Goal: Task Accomplishment & Management: Use online tool/utility

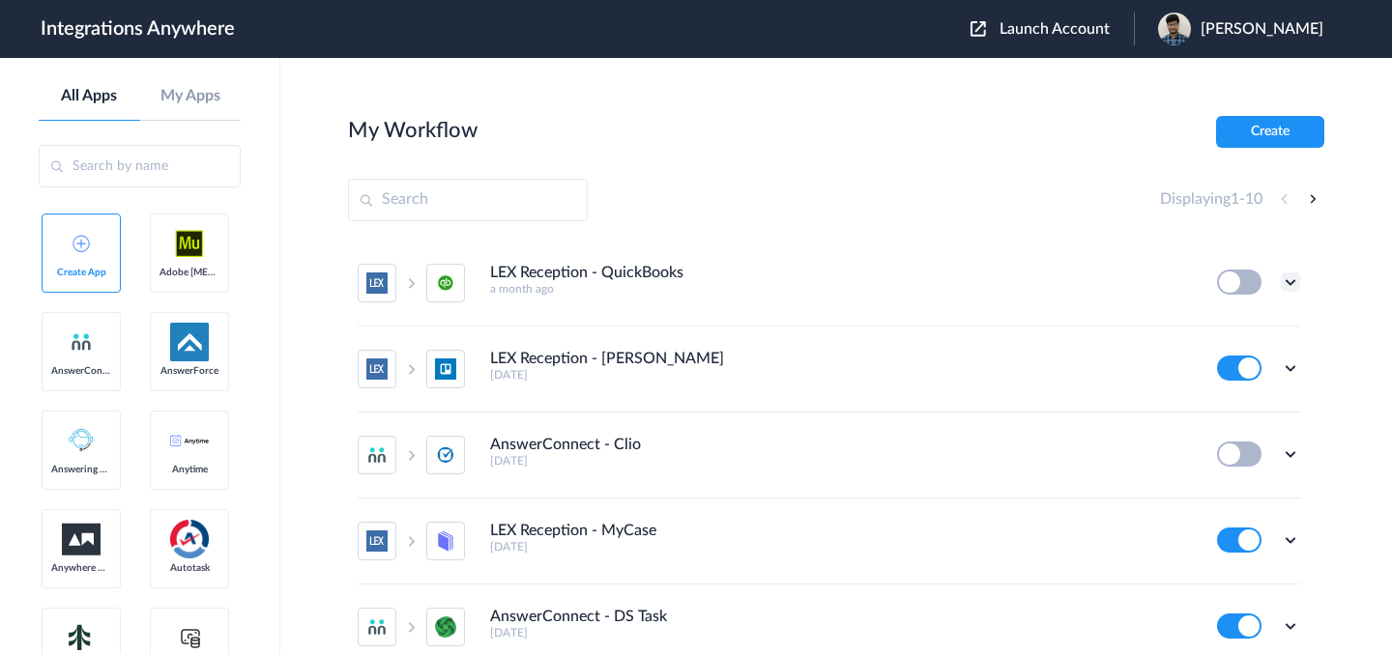
click at [1281, 277] on icon at bounding box center [1290, 282] width 19 height 19
click at [1218, 323] on link "Edit" at bounding box center [1212, 327] width 46 height 14
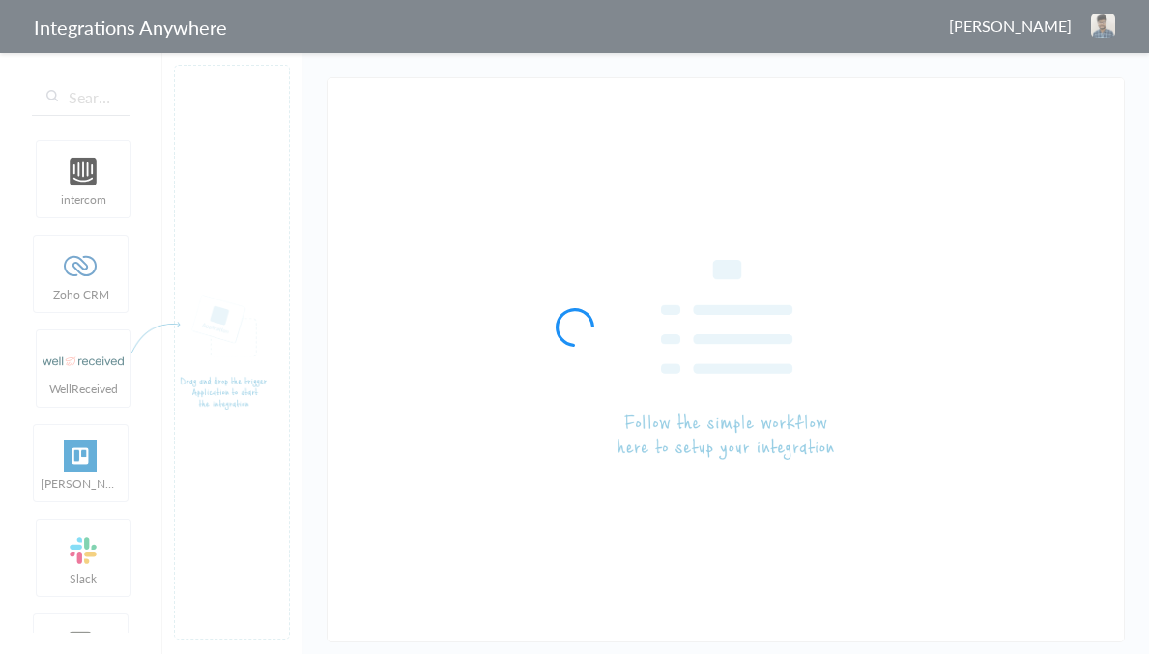
type input "LEX Reception - QuickBooks"
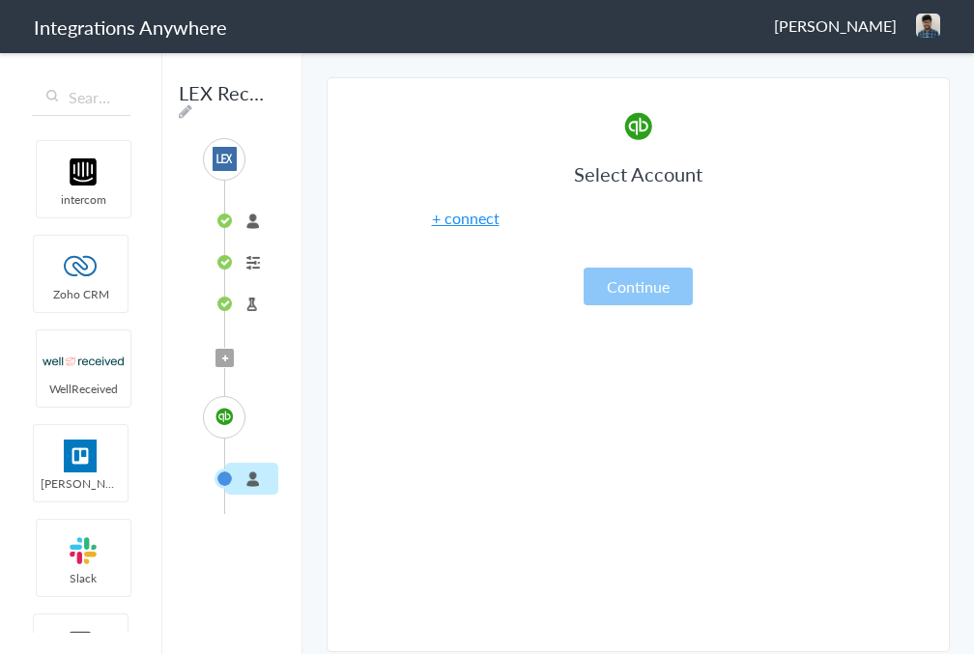
click at [232, 359] on span "Filter Applied" at bounding box center [225, 358] width 18 height 18
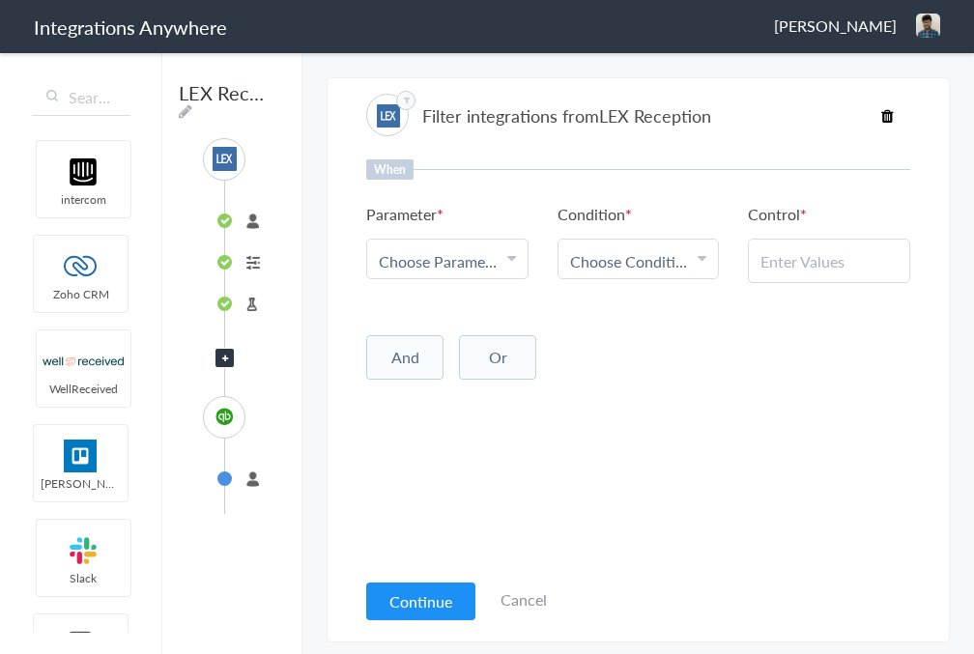
click at [496, 255] on span "Choose Parameter" at bounding box center [440, 261] width 123 height 22
click at [460, 355] on link "Name" at bounding box center [447, 356] width 160 height 42
click at [643, 259] on span "Choose Condition" at bounding box center [631, 261] width 123 height 22
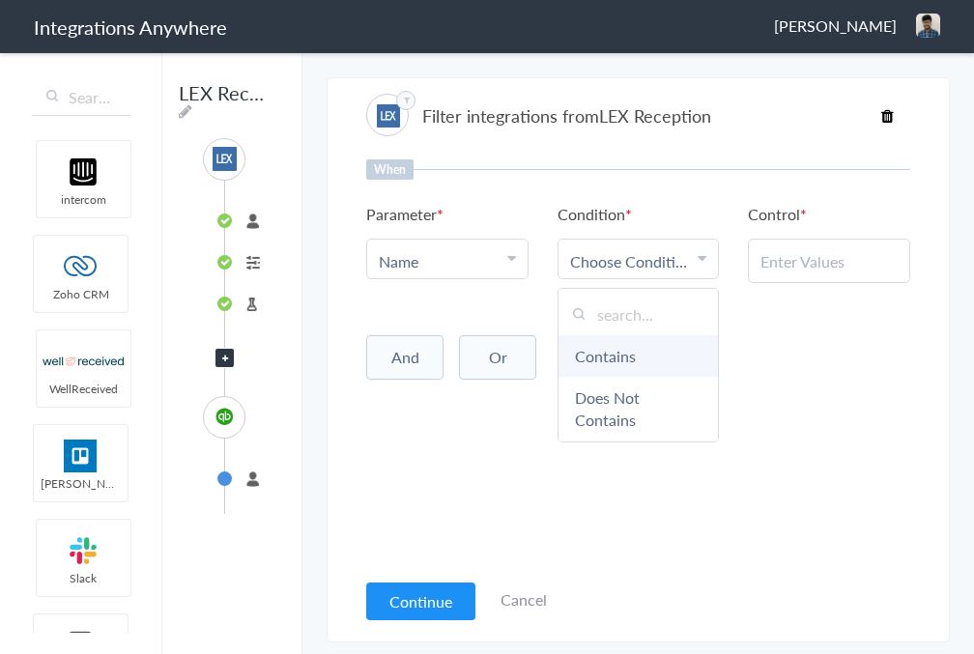
click at [623, 359] on link "Contains" at bounding box center [639, 356] width 160 height 42
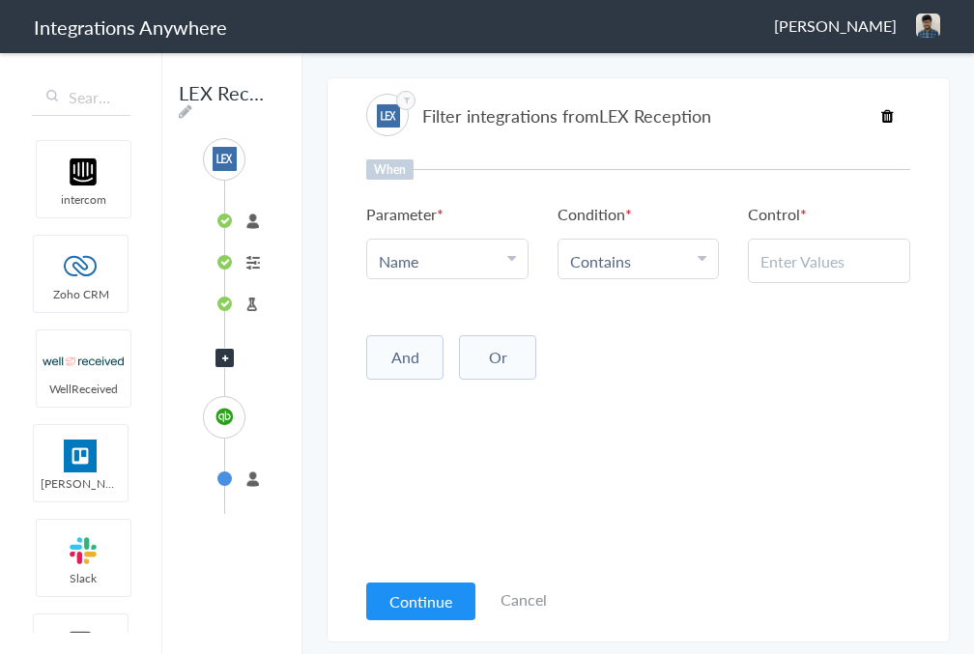
click at [810, 271] on input "text" at bounding box center [829, 261] width 137 height 22
type input "reddy"
click at [739, 393] on div "When Parameter Choose Parameter Name Name First Name Last Name Email Phone Call…" at bounding box center [638, 363] width 544 height 409
click at [692, 260] on li "Contains" at bounding box center [634, 261] width 129 height 22
click at [840, 350] on div "And Or Add Filter" at bounding box center [638, 355] width 544 height 48
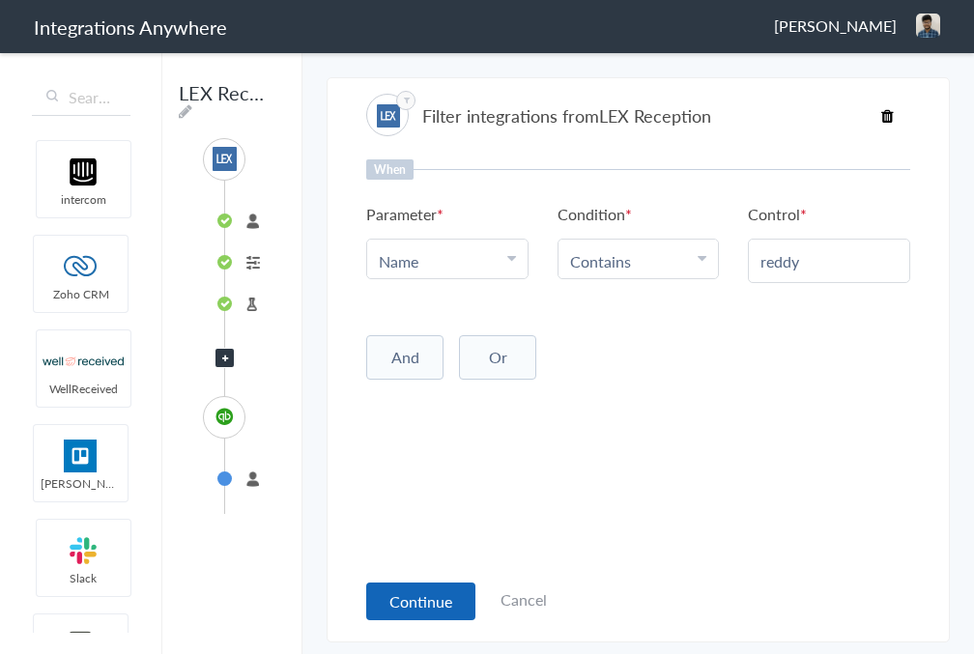
click at [433, 607] on button "Continue" at bounding box center [420, 602] width 109 height 38
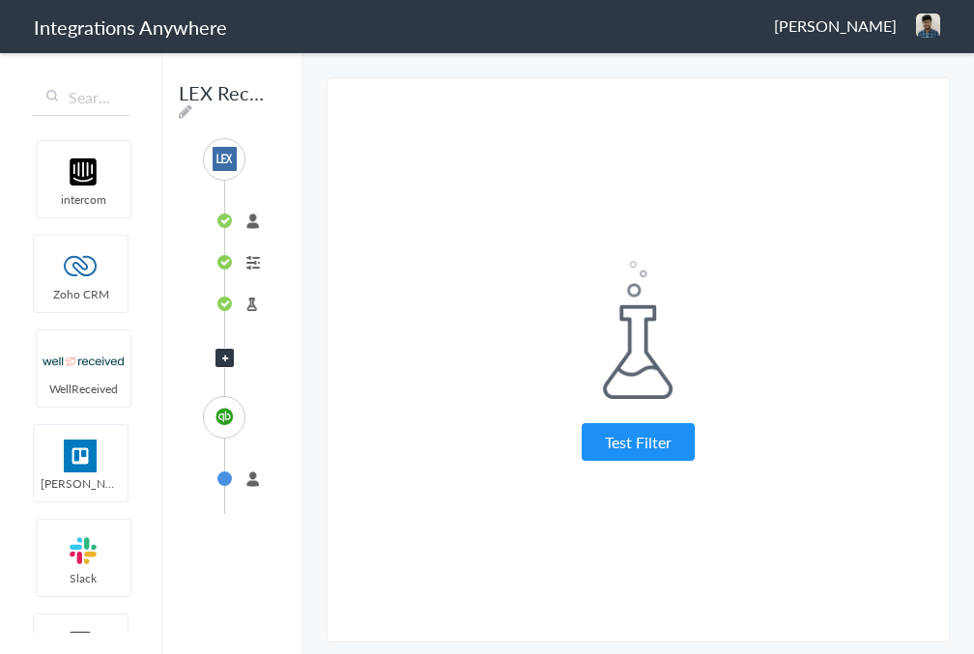
drag, startPoint x: 973, startPoint y: 421, endPoint x: 821, endPoint y: 423, distance: 151.7
click at [821, 423] on main "The system encountered four errors. Check More Trigger Connect Action Setup Tes…" at bounding box center [638, 352] width 672 height 604
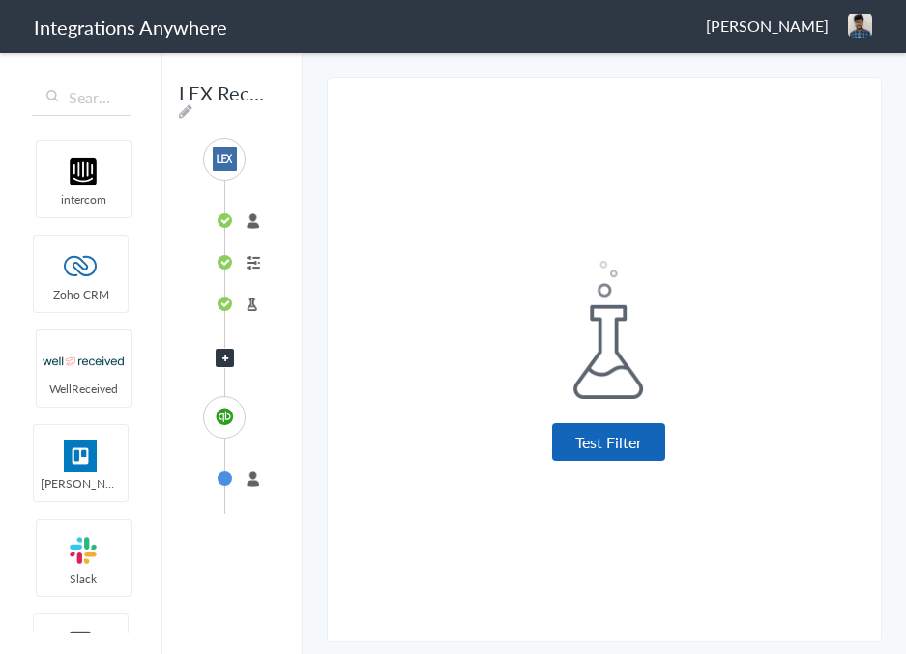
click at [635, 430] on button "Test Filter" at bounding box center [608, 442] width 113 height 38
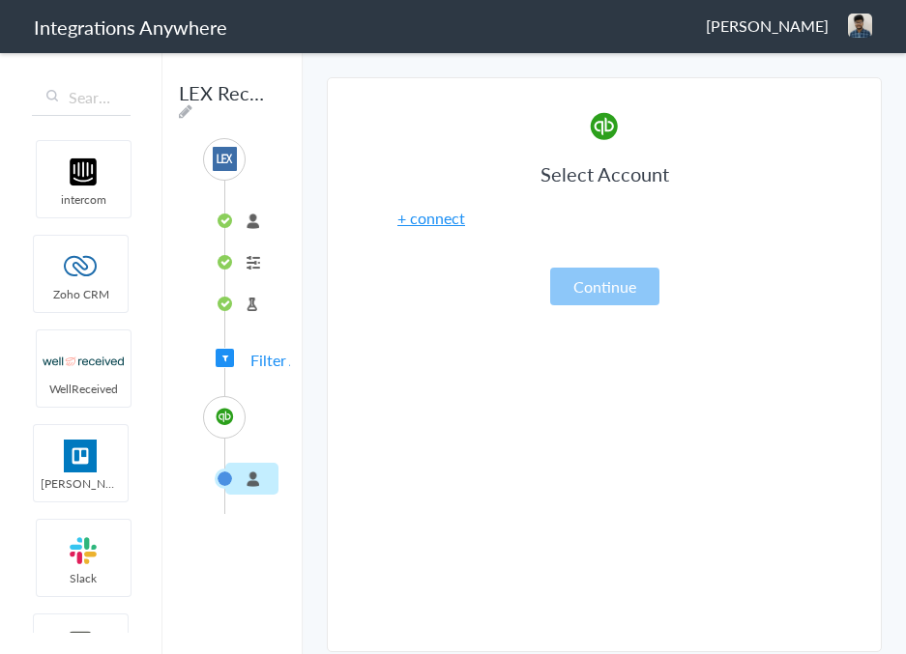
click at [259, 360] on span "Filter Applied" at bounding box center [295, 360] width 91 height 22
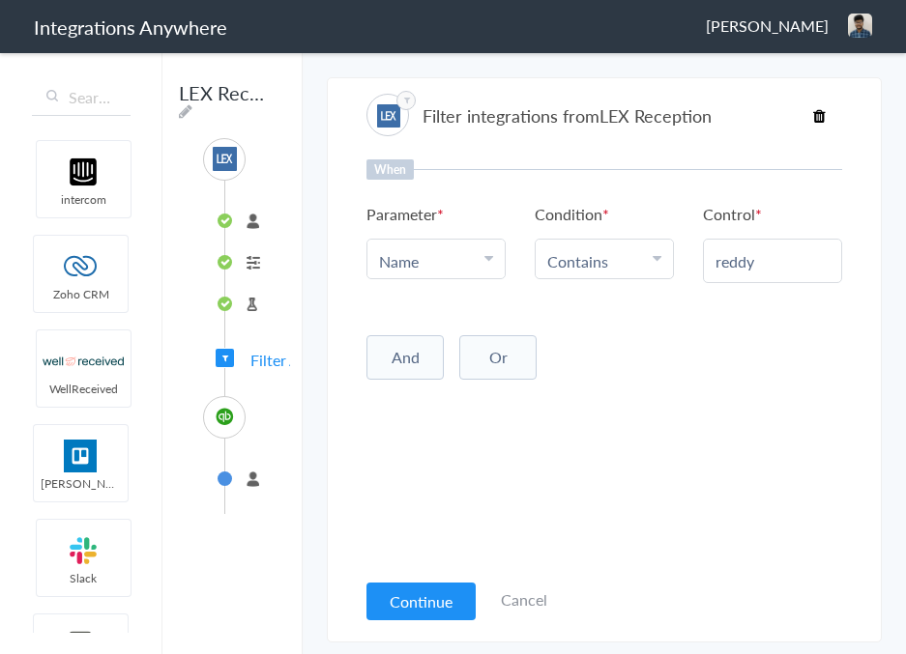
click at [616, 254] on li "Contains" at bounding box center [599, 261] width 105 height 22
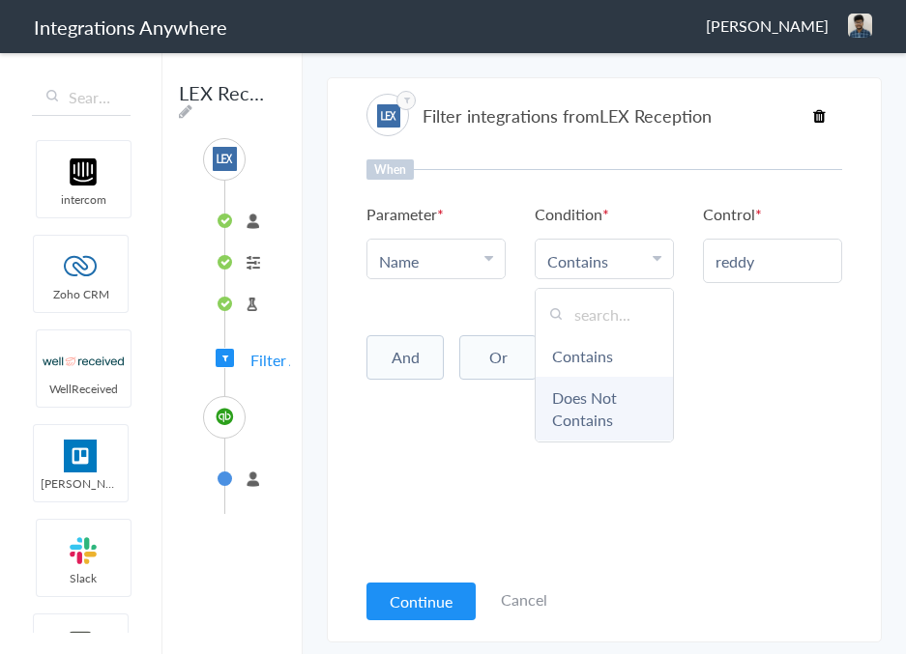
click at [600, 417] on link "Does Not Contains" at bounding box center [603, 409] width 137 height 64
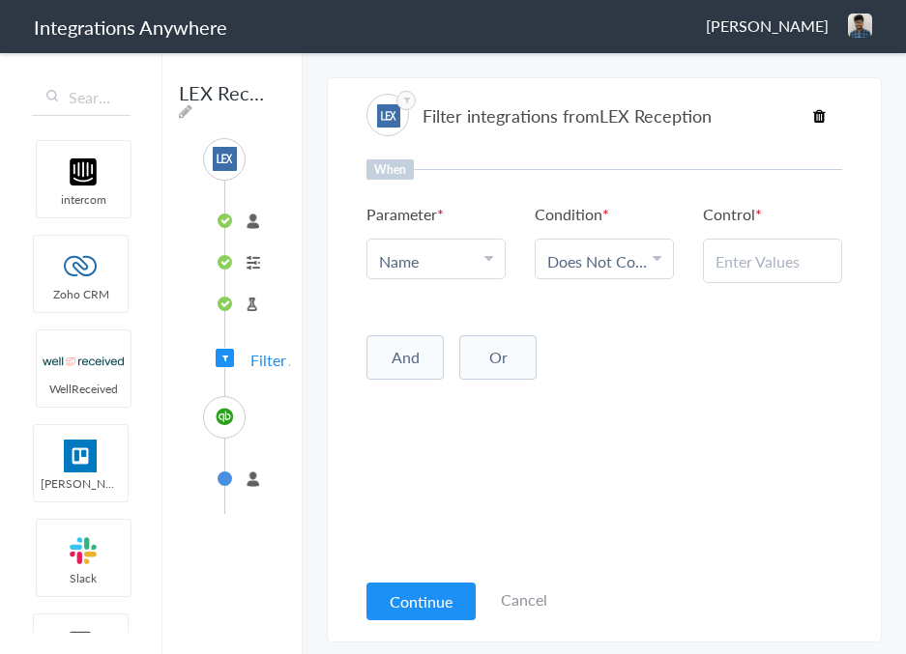
click at [783, 267] on input "text" at bounding box center [772, 261] width 114 height 22
type input "reddy"
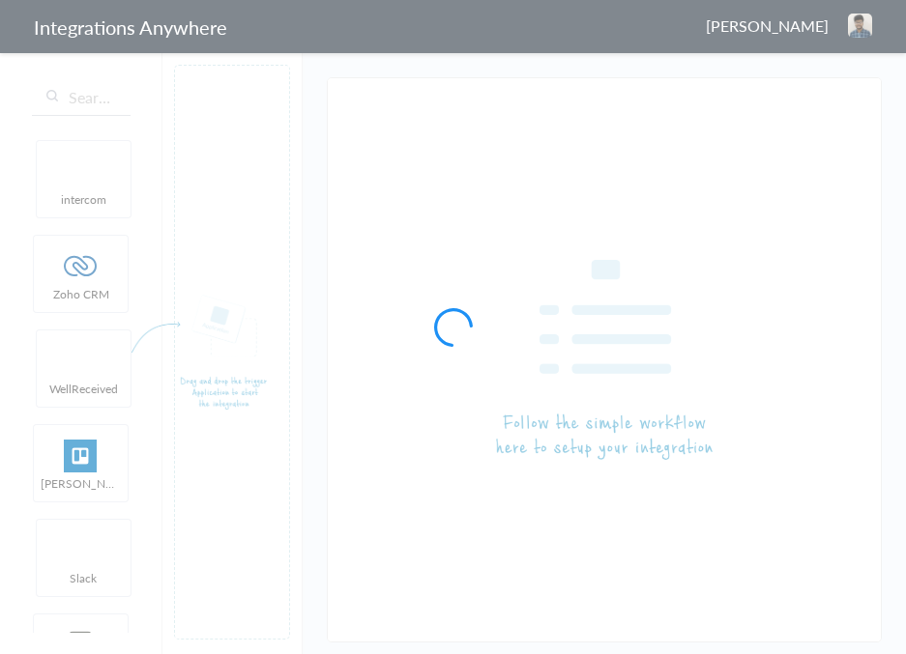
type input "LEX Reception - QuickBooks"
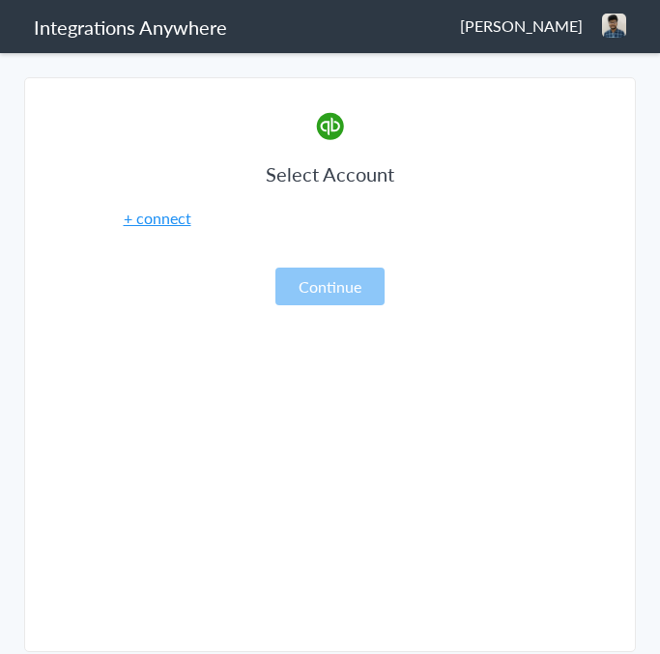
click at [659, 427] on main "The system encountered four errors. Check More Trigger Connect Action Setup Tes…" at bounding box center [330, 352] width 660 height 604
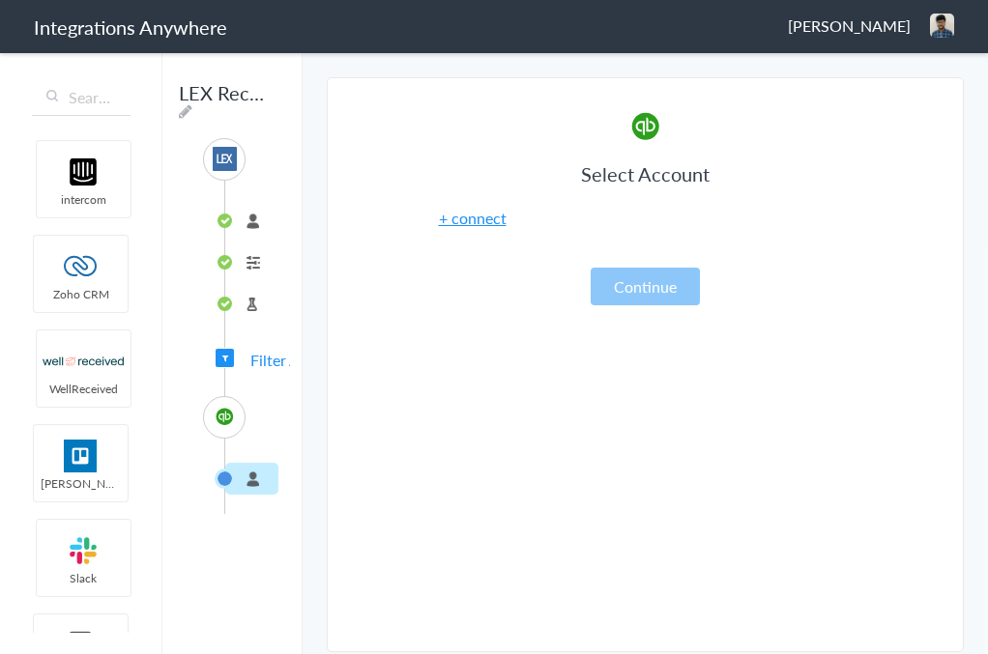
click at [250, 368] on span "Filter Applied" at bounding box center [295, 360] width 91 height 22
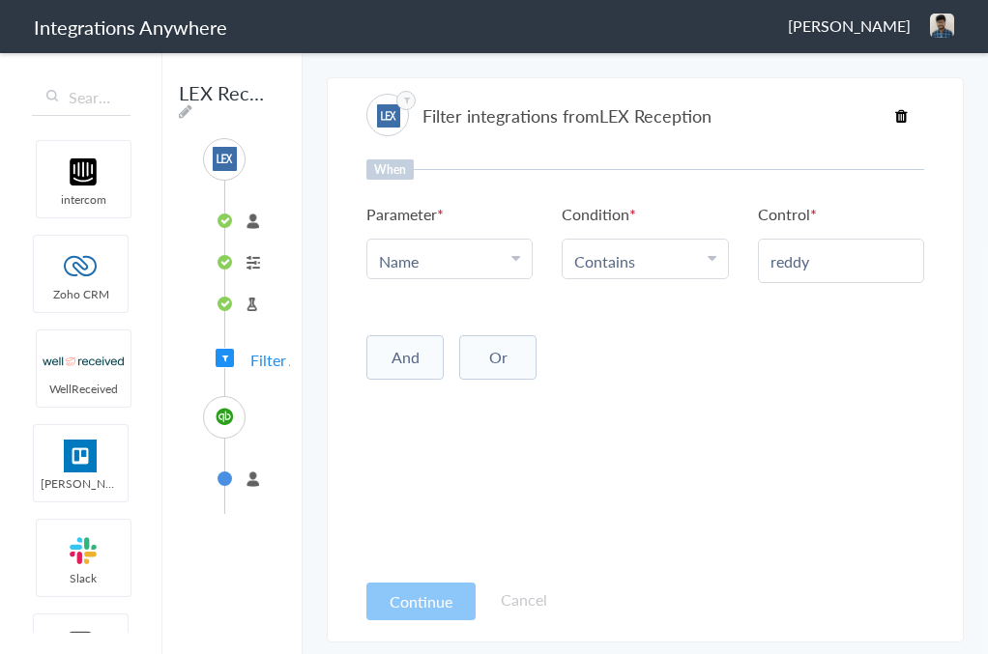
click at [515, 259] on icon at bounding box center [515, 257] width 9 height 15
click at [476, 391] on link "First Name" at bounding box center [449, 398] width 164 height 42
click at [441, 596] on button "Continue" at bounding box center [420, 602] width 109 height 38
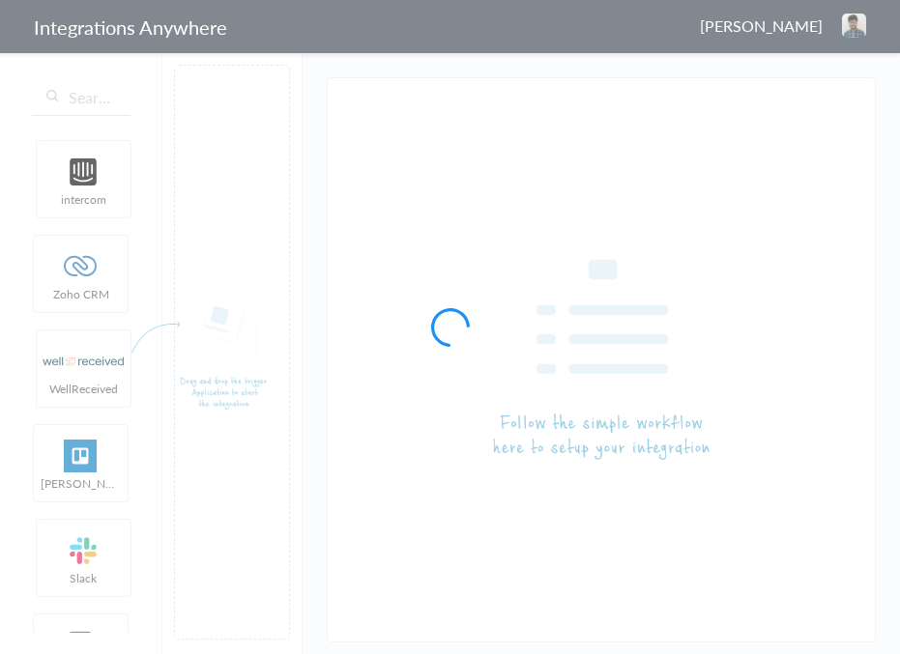
type input "LEX Reception - QuickBooks"
